Goal: Task Accomplishment & Management: Manage account settings

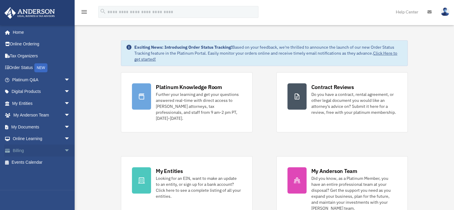
click at [20, 148] on link "Billing arrow_drop_down" at bounding box center [41, 150] width 75 height 12
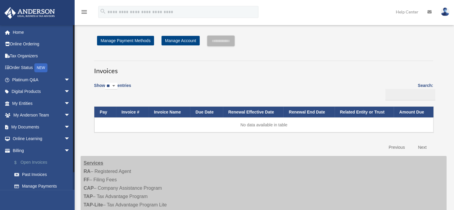
click at [42, 161] on link "$ Open Invoices" at bounding box center [43, 162] width 71 height 12
click at [41, 171] on link "Past Invoices" at bounding box center [43, 174] width 71 height 12
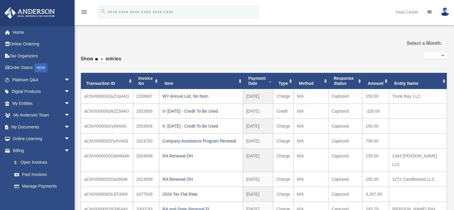
select select
click at [443, 12] on img at bounding box center [444, 11] width 9 height 9
click at [385, 45] on div "Select a Month:" at bounding box center [415, 43] width 61 height 16
click at [445, 9] on img at bounding box center [444, 11] width 9 height 9
click at [385, 17] on div "menu search Site Menu add barry@wbnscorp.com My Profile Reset Password Logout H…" at bounding box center [226, 14] width 445 height 20
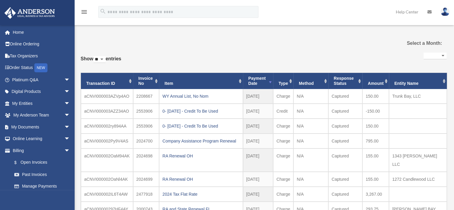
click at [428, 11] on icon at bounding box center [429, 12] width 4 height 4
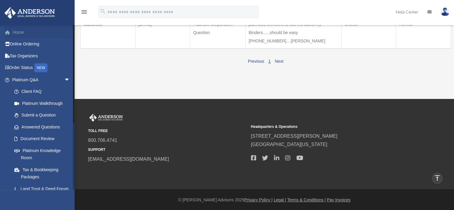
click at [23, 31] on link "Home" at bounding box center [41, 32] width 75 height 12
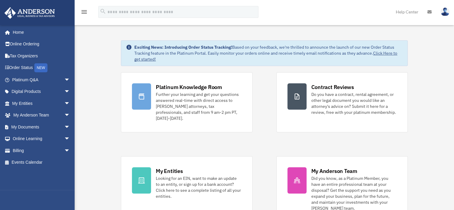
click at [447, 12] on img at bounding box center [444, 11] width 9 height 9
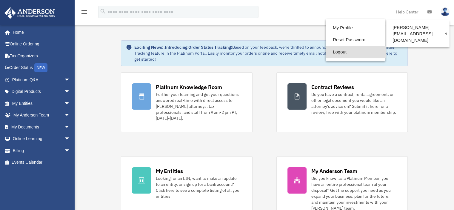
click at [366, 50] on link "Logout" at bounding box center [355, 52] width 60 height 12
